Goal: Task Accomplishment & Management: Use online tool/utility

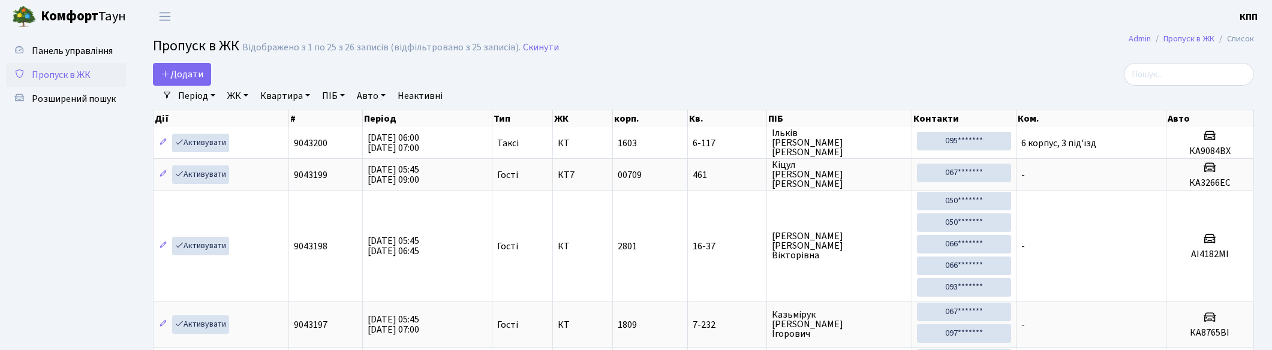
select select "25"
click at [1208, 68] on input "search" at bounding box center [1189, 74] width 130 height 23
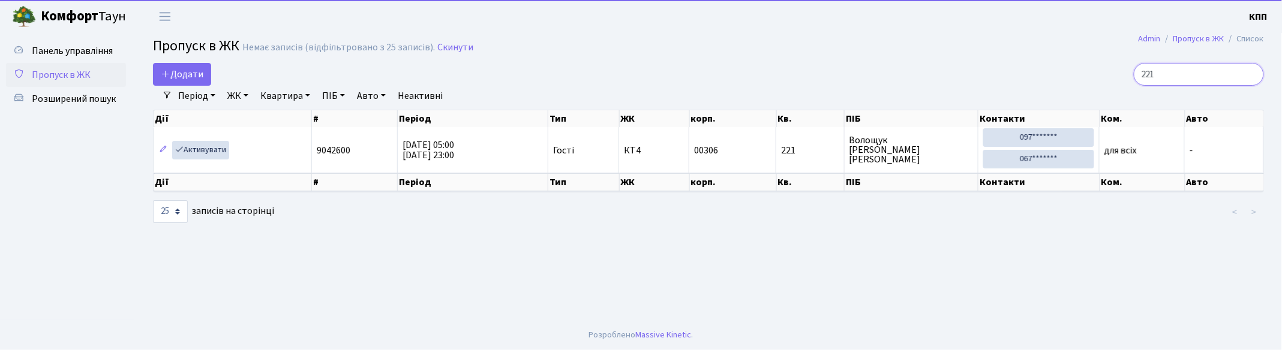
type input "2216"
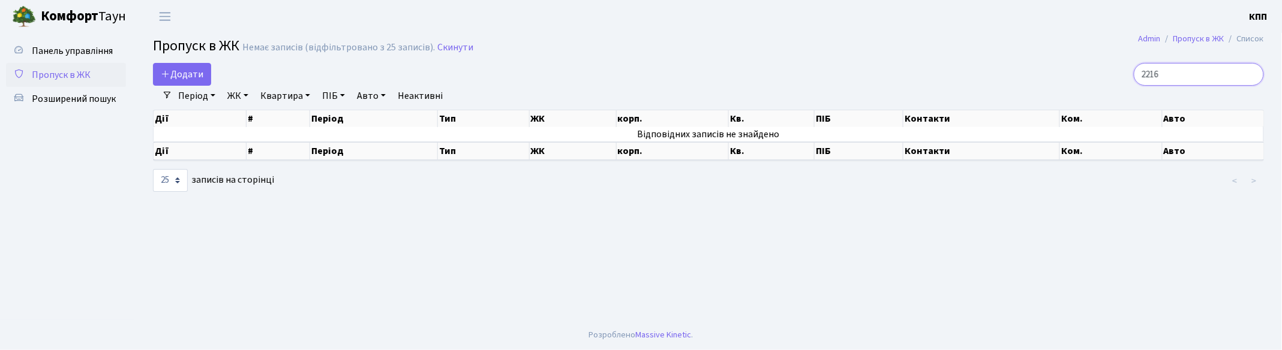
click at [1252, 72] on input "2216" at bounding box center [1198, 74] width 130 height 23
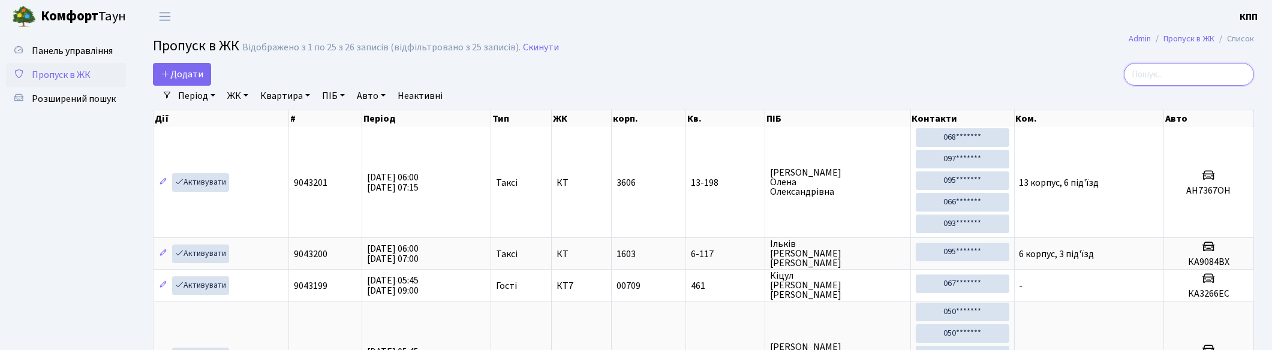
click at [1158, 76] on input "search" at bounding box center [1189, 74] width 130 height 23
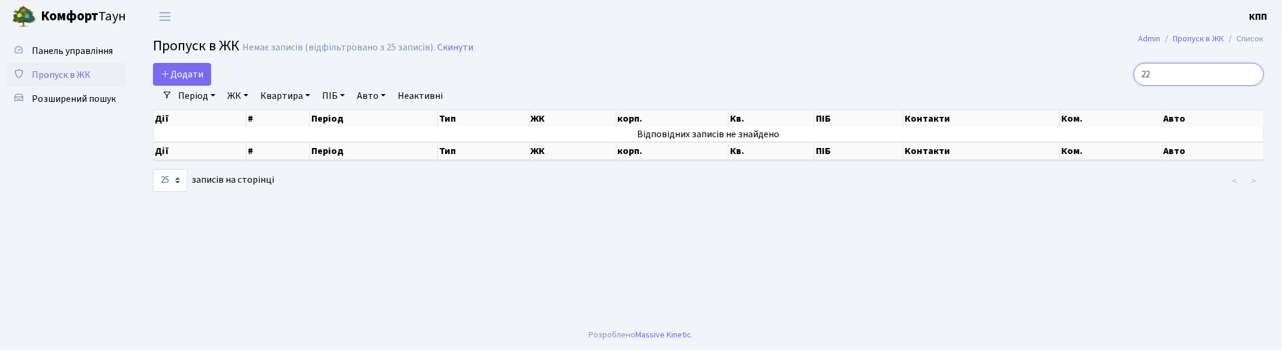
type input "2"
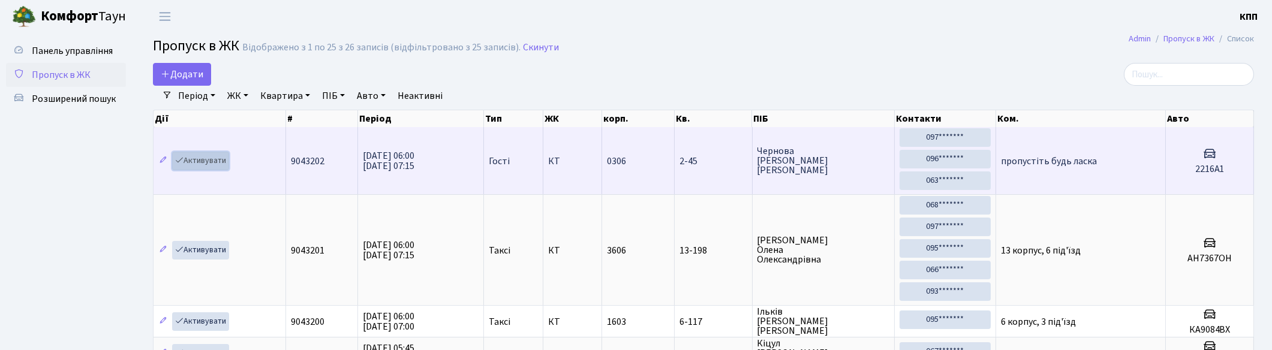
click at [197, 160] on link "Активувати" at bounding box center [200, 161] width 57 height 19
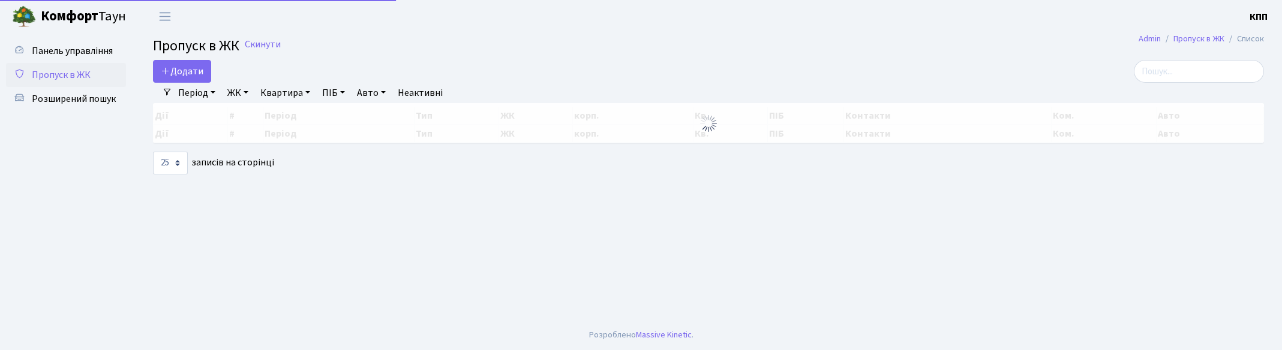
select select "25"
